Goal: Information Seeking & Learning: Learn about a topic

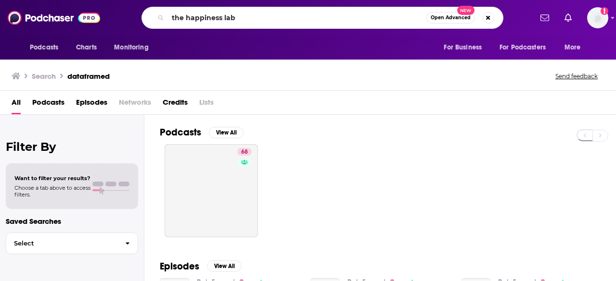
type input "the happiness lab"
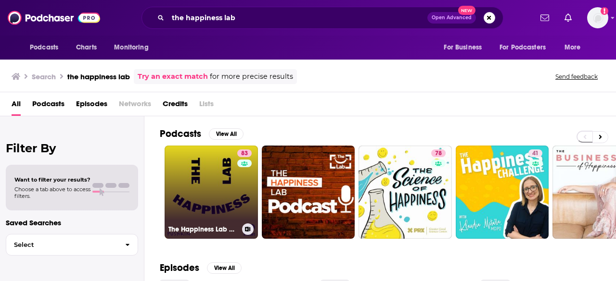
click at [201, 203] on link "83 The Happiness Lab with Dr. [PERSON_NAME]" at bounding box center [210, 192] width 93 height 93
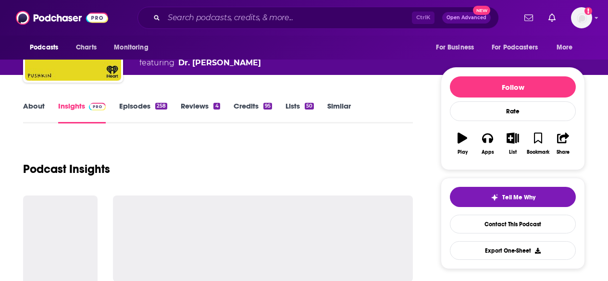
scroll to position [96, 0]
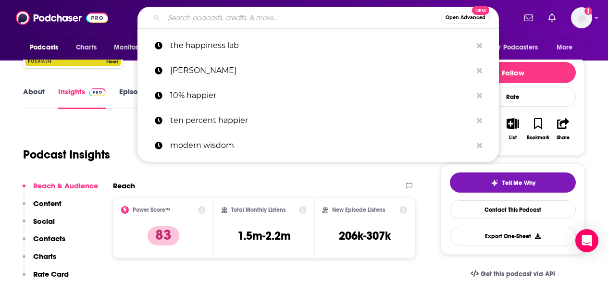
click at [209, 23] on input "Search podcasts, credits, & more..." at bounding box center [302, 17] width 277 height 15
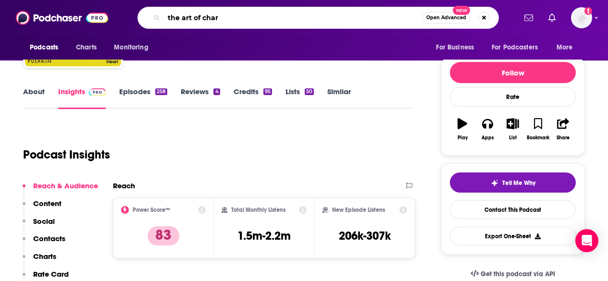
type input "the art of charm"
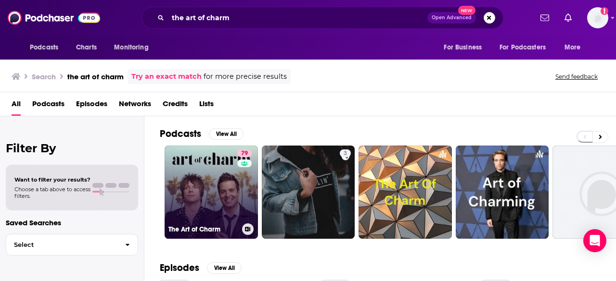
click at [225, 200] on link "79 The Art of Charm" at bounding box center [210, 192] width 93 height 93
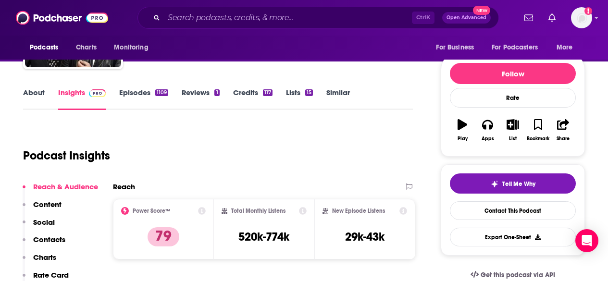
scroll to position [96, 0]
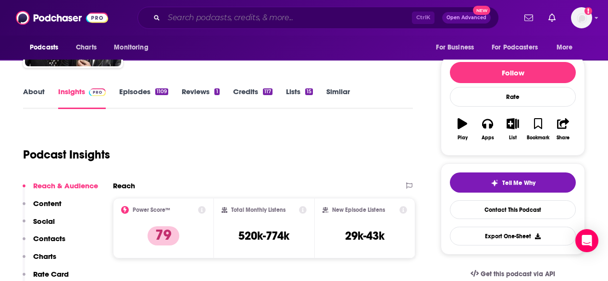
click at [194, 21] on input "Search podcasts, credits, & more..." at bounding box center [288, 17] width 248 height 15
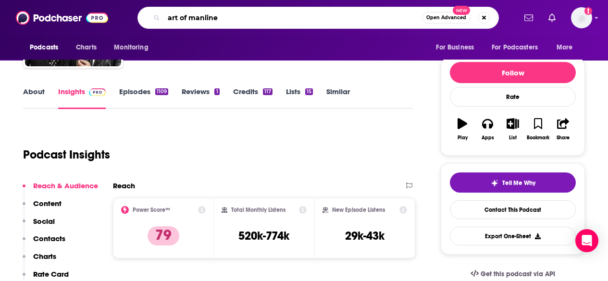
type input "art of manlines"
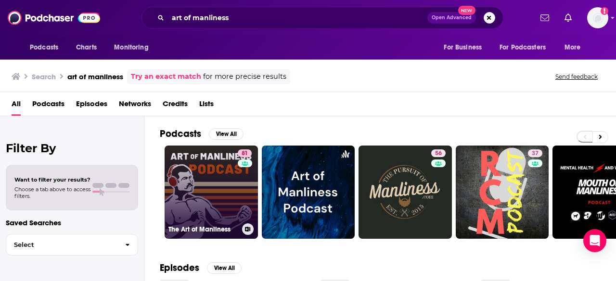
click at [201, 174] on link "81 The Art of Manliness" at bounding box center [210, 192] width 93 height 93
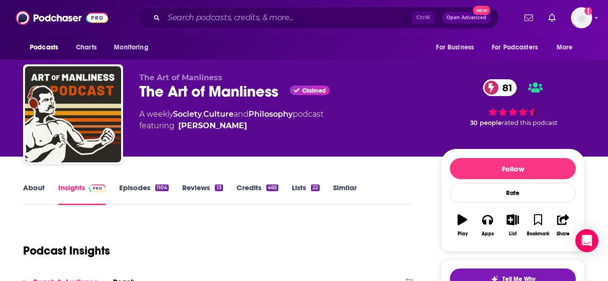
scroll to position [96, 0]
